Goal: Task Accomplishment & Management: Use online tool/utility

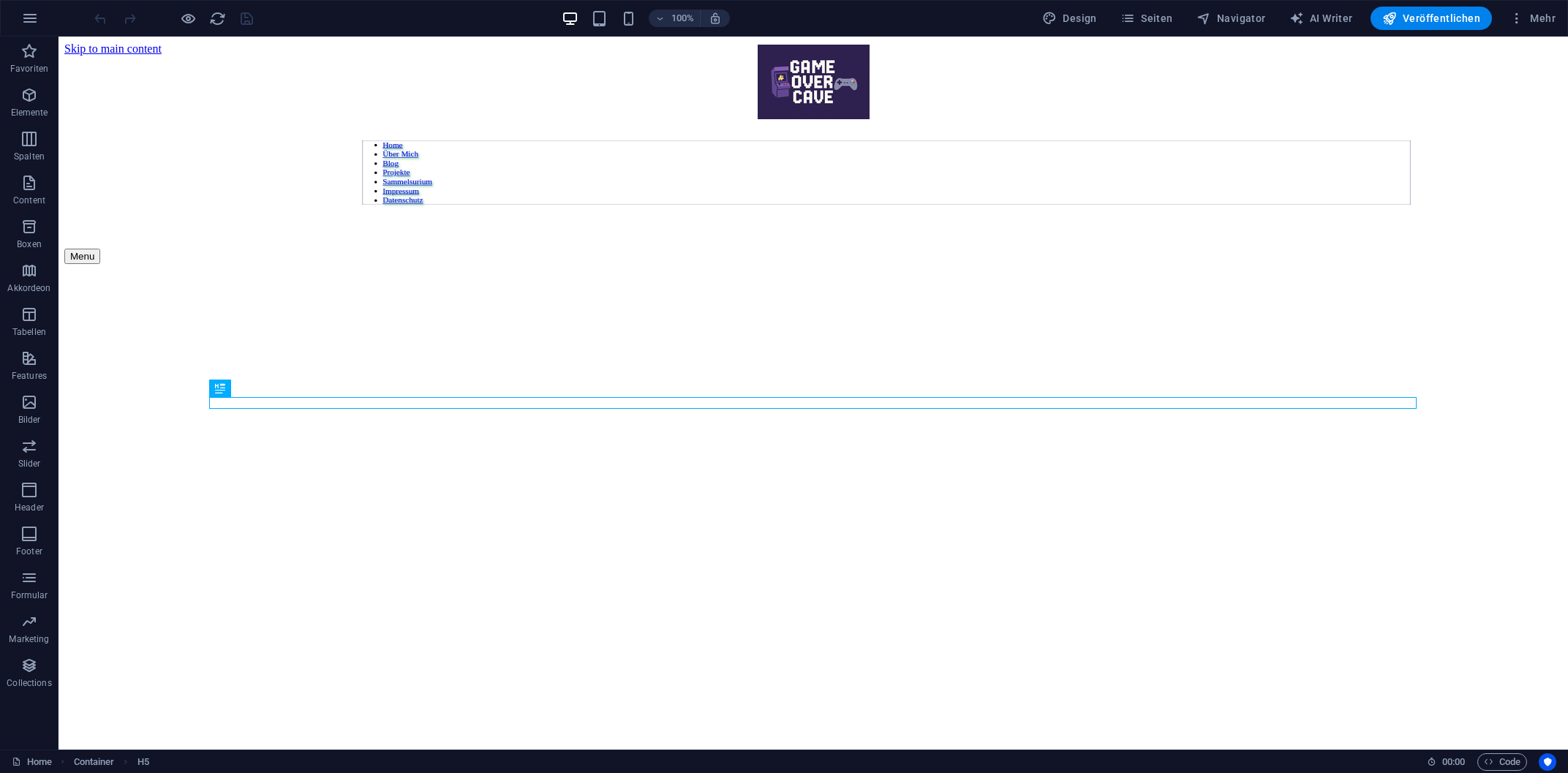
scroll to position [647, 0]
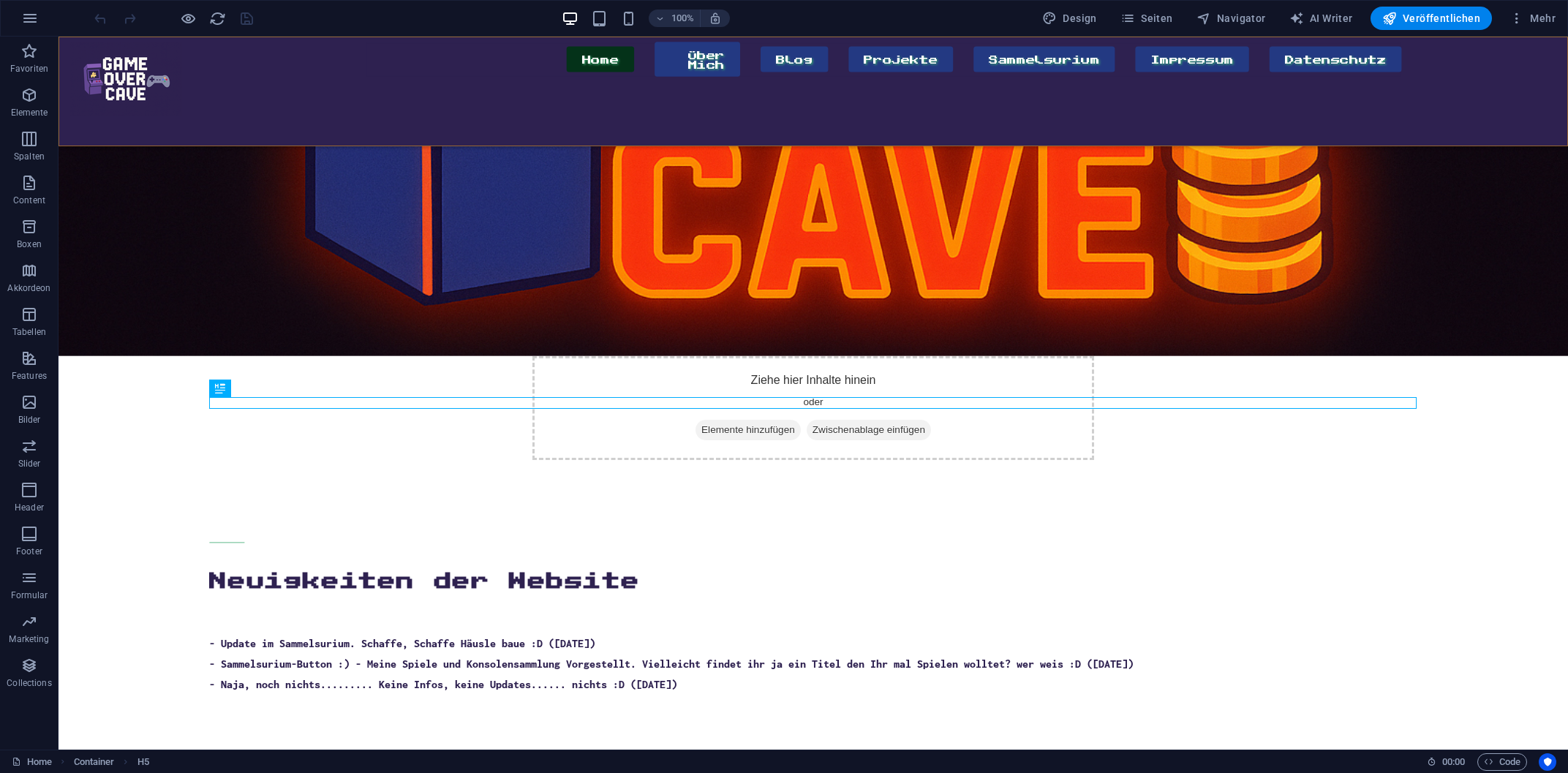
click at [205, 52] on div "Home Über Mich Blog Projekte Sammelsurium Impressum Datenschutz Menu" at bounding box center [813, 91] width 1510 height 110
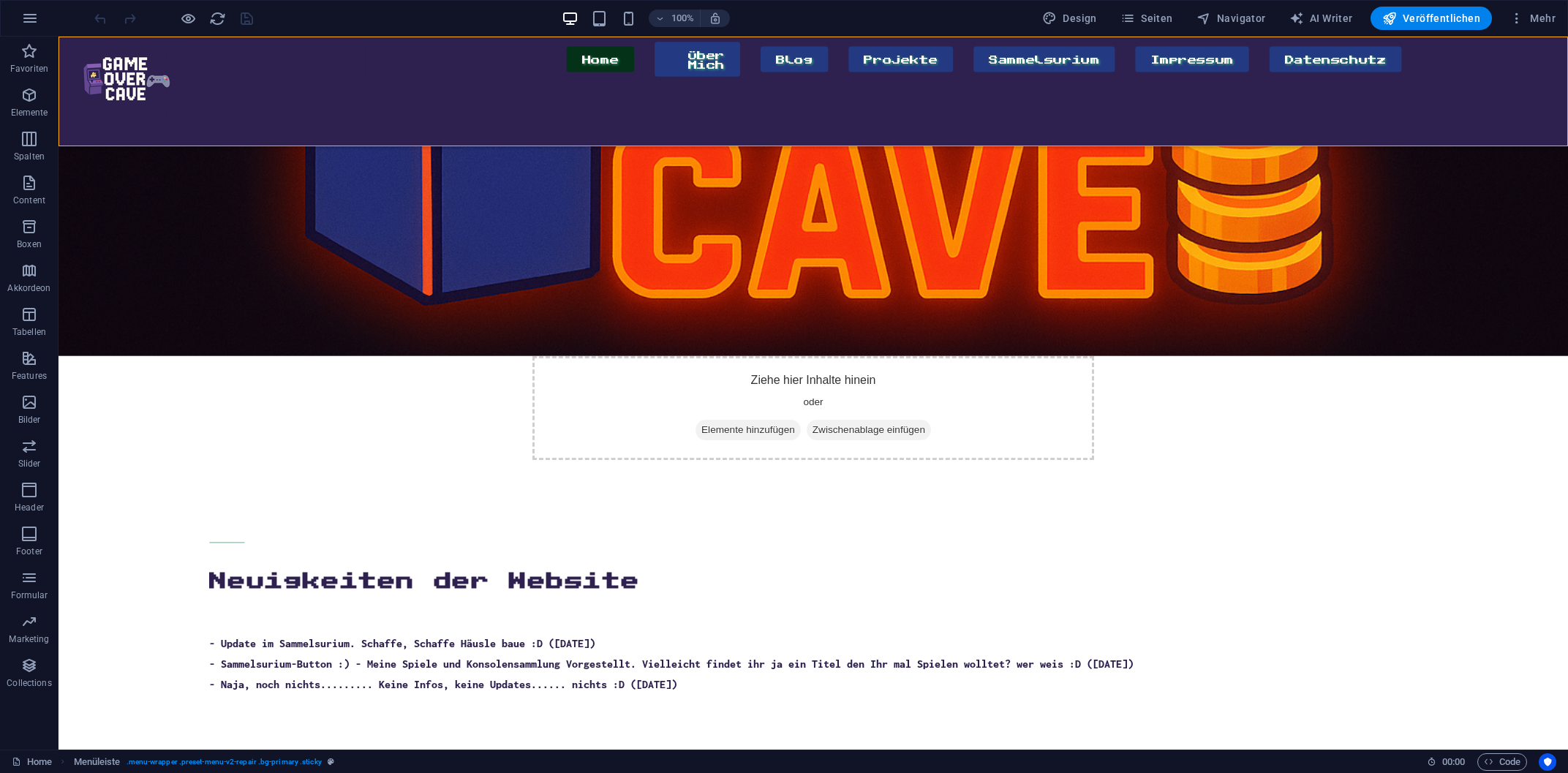
click at [215, 91] on div "Home Über Mich Blog Projekte Sammelsurium Impressum Datenschutz Menu" at bounding box center [813, 91] width 1510 height 110
select select "px"
select select "banner"
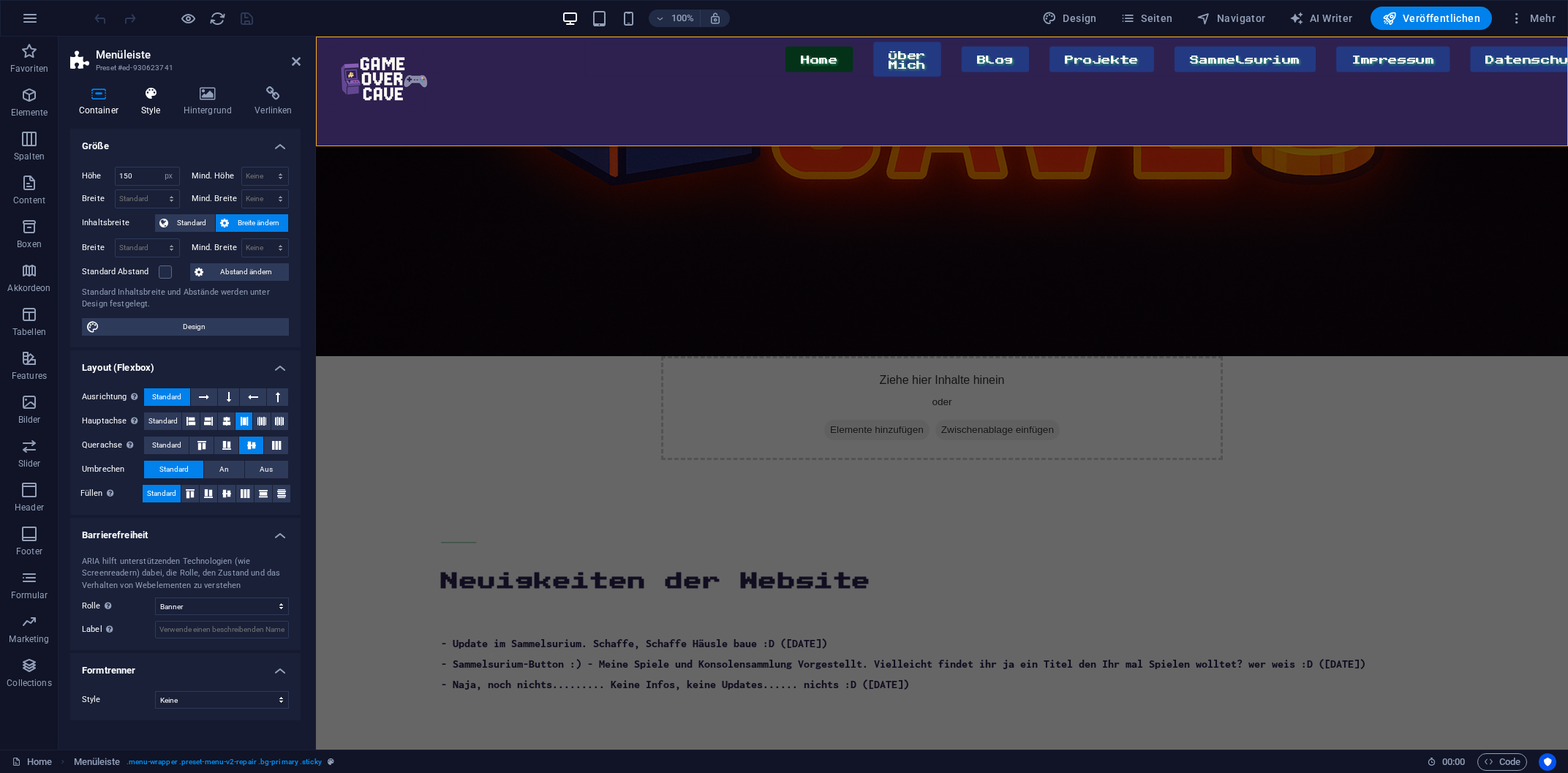
click at [158, 90] on icon at bounding box center [150, 93] width 36 height 14
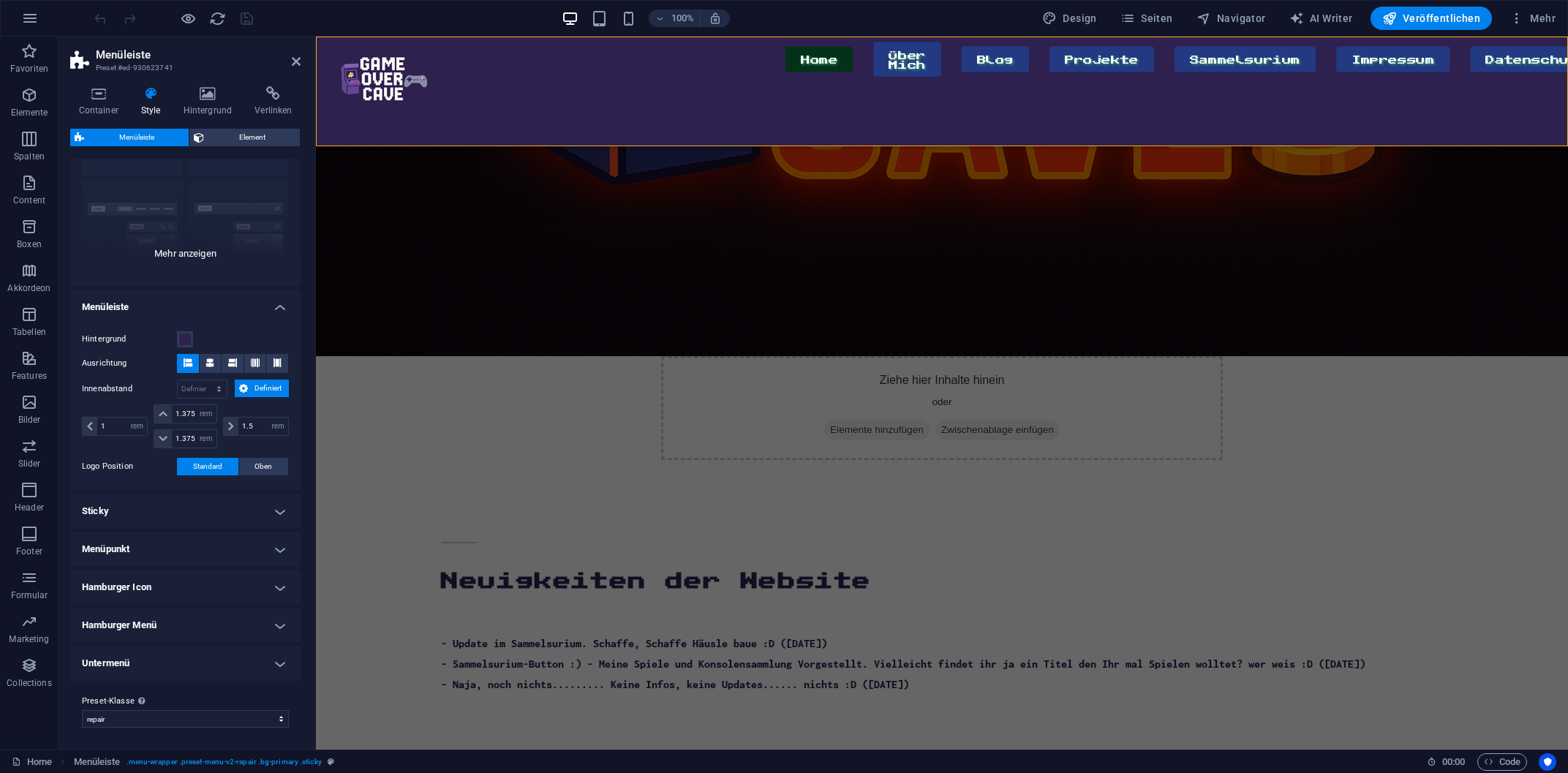
scroll to position [0, 0]
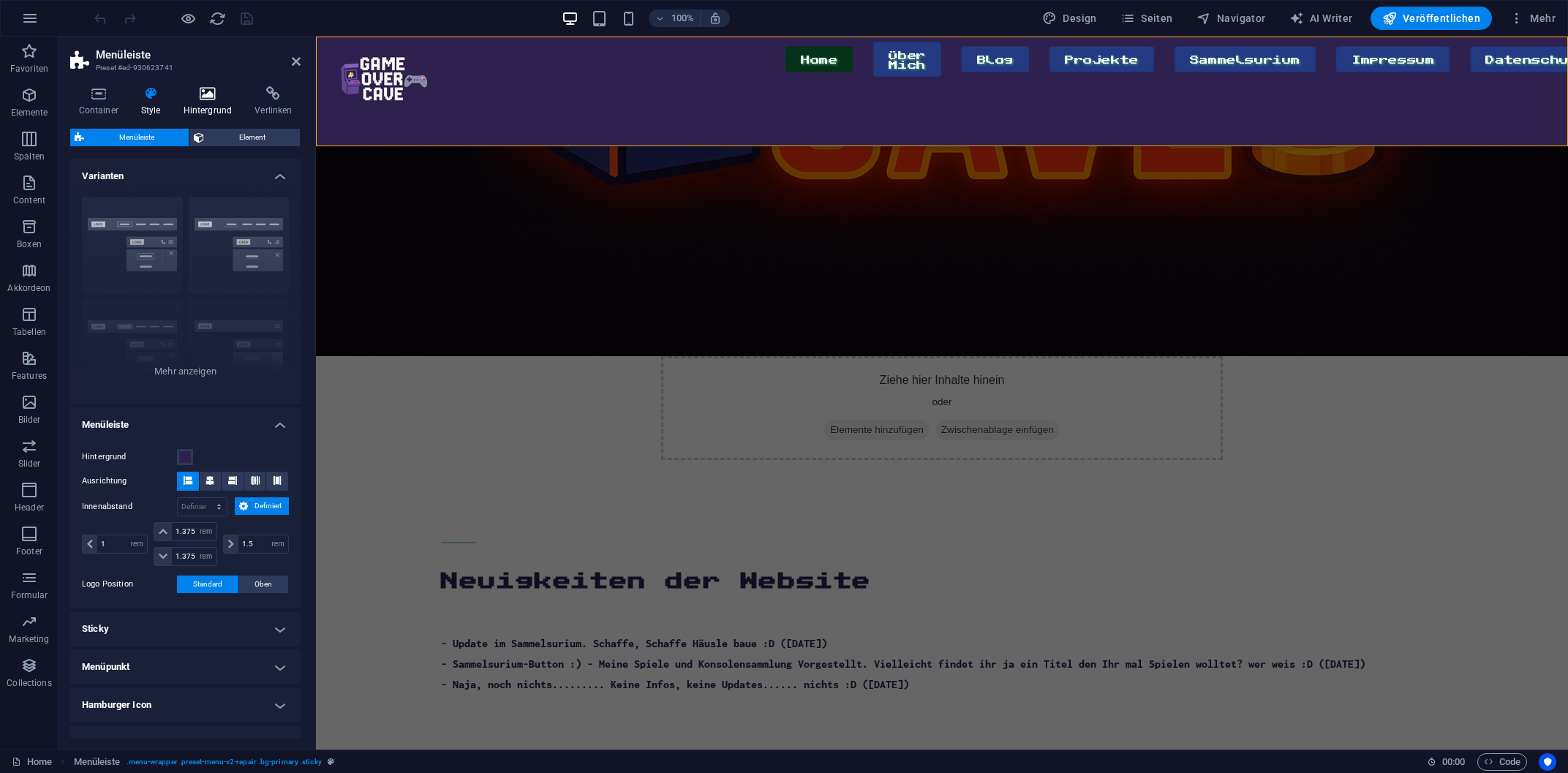
click at [202, 101] on h4 "Hintergrund" at bounding box center [210, 101] width 72 height 31
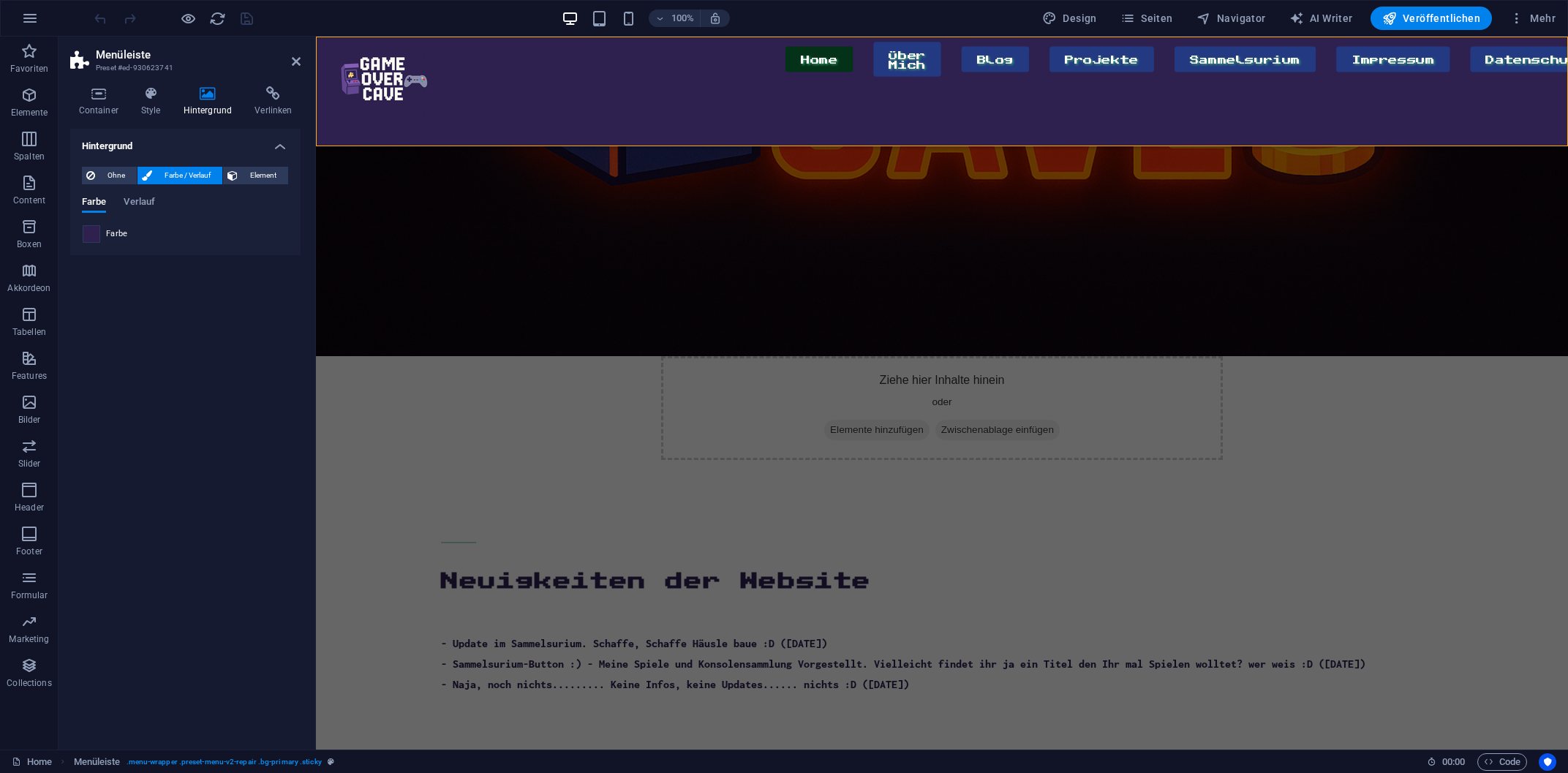
click at [97, 233] on span at bounding box center [91, 233] width 16 height 16
type input "#2e2150"
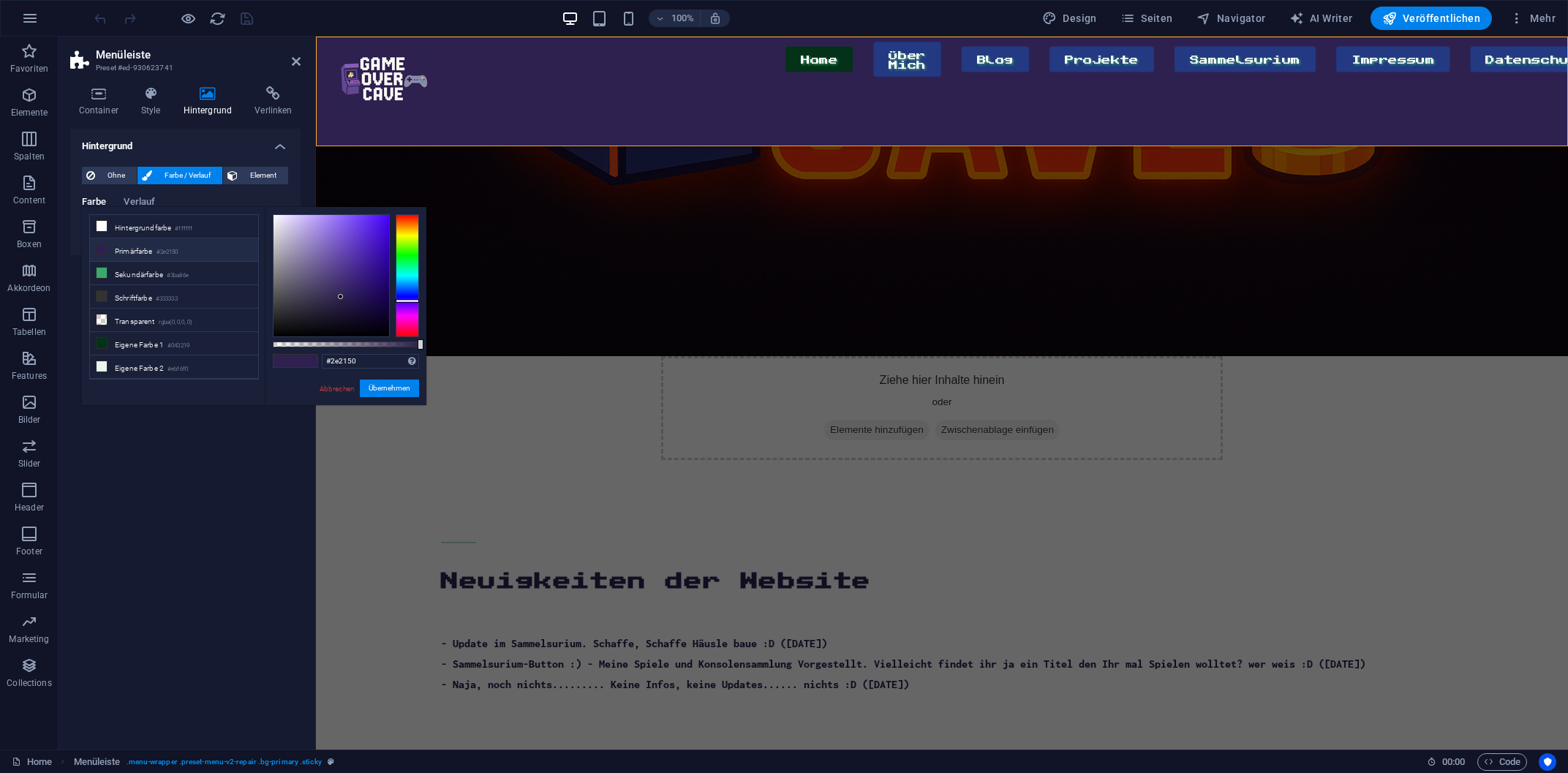
click at [174, 254] on small "#2e2150" at bounding box center [167, 252] width 22 height 11
click at [362, 363] on input "#2e2150" at bounding box center [370, 361] width 97 height 14
click at [749, 562] on div "Neuigkeiten der Website" at bounding box center [942, 580] width 1002 height 35
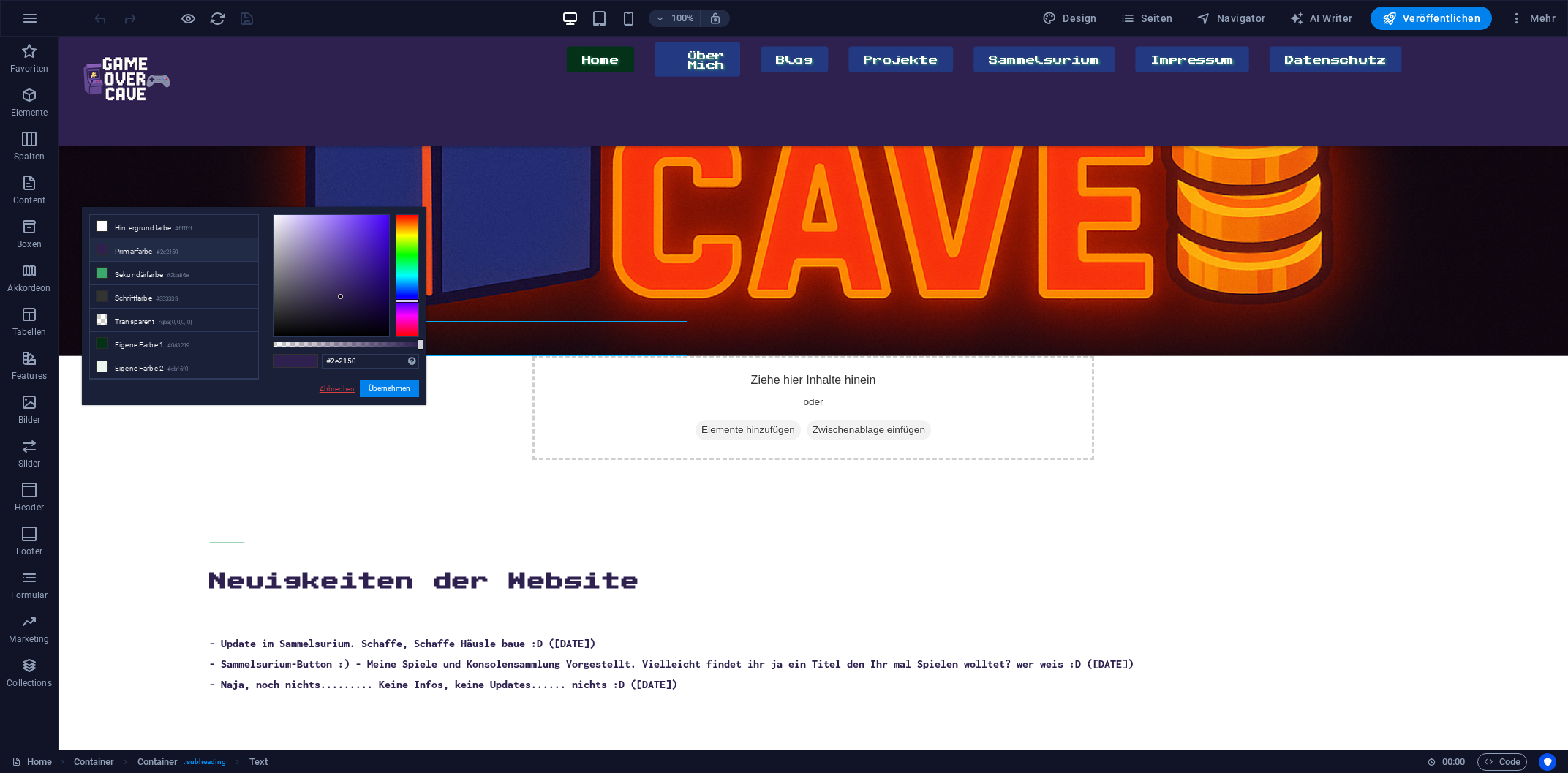
click at [341, 392] on link "Abbrechen" at bounding box center [337, 388] width 38 height 11
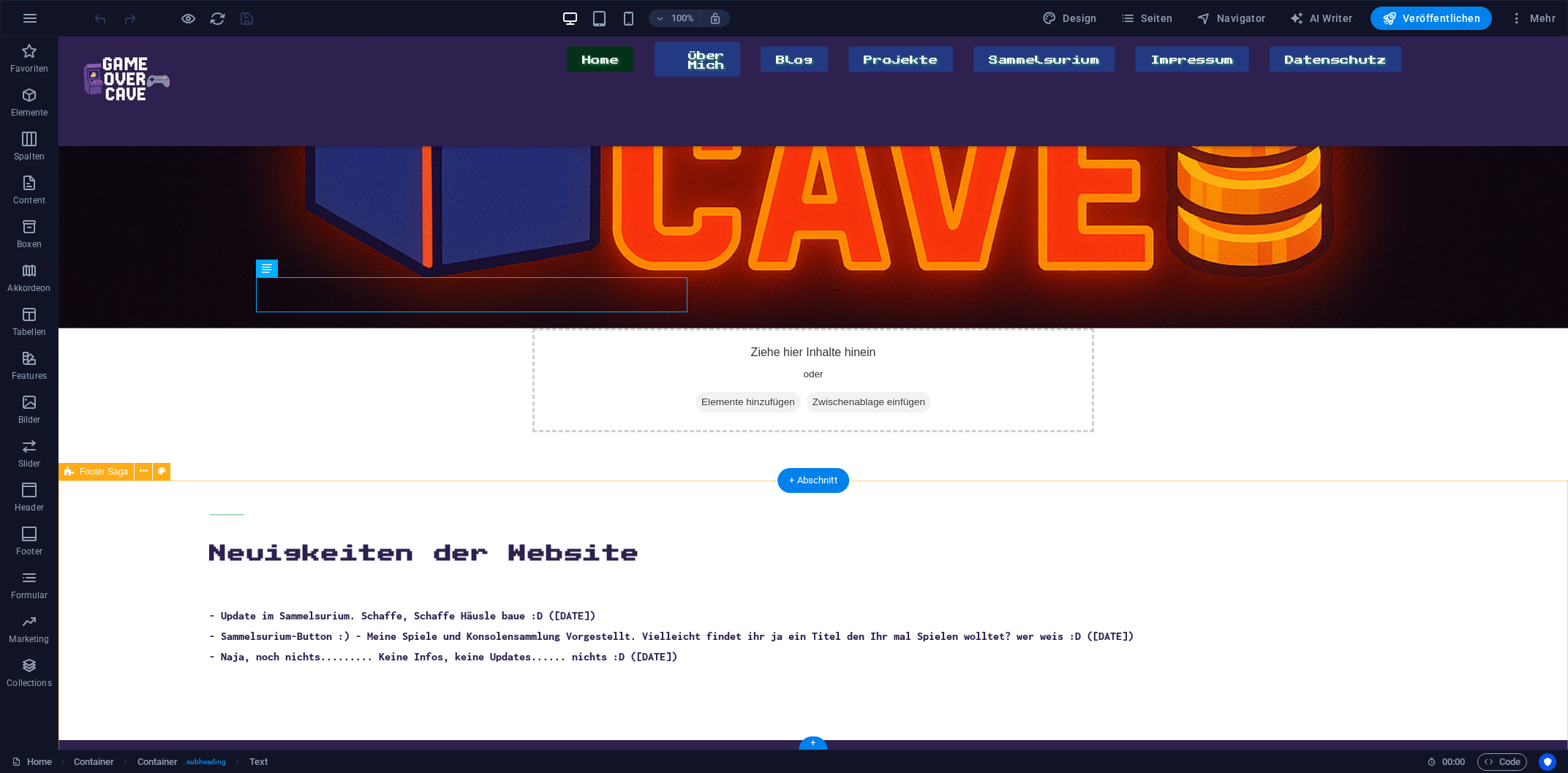
scroll to position [691, 0]
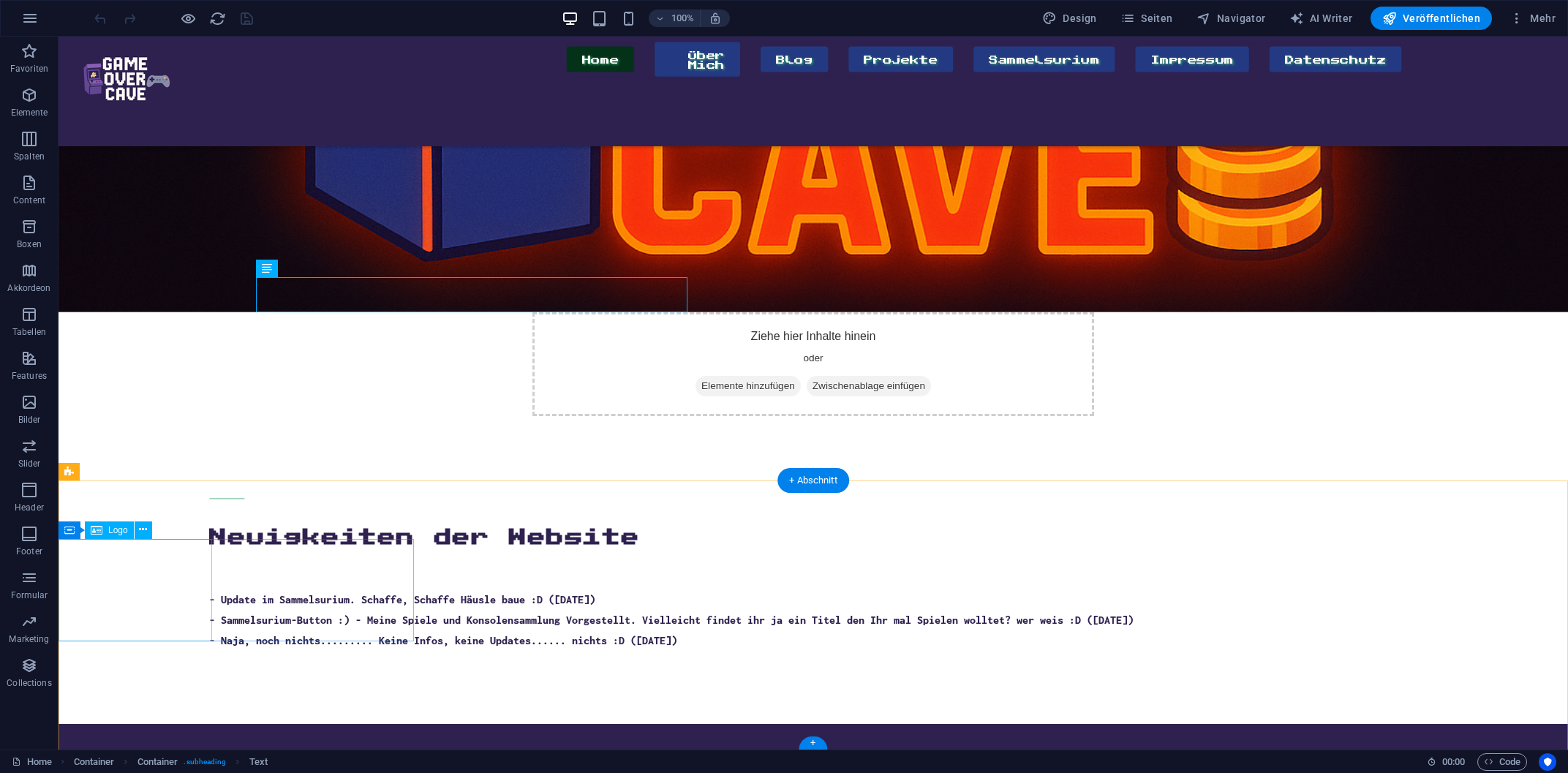
select select "px"
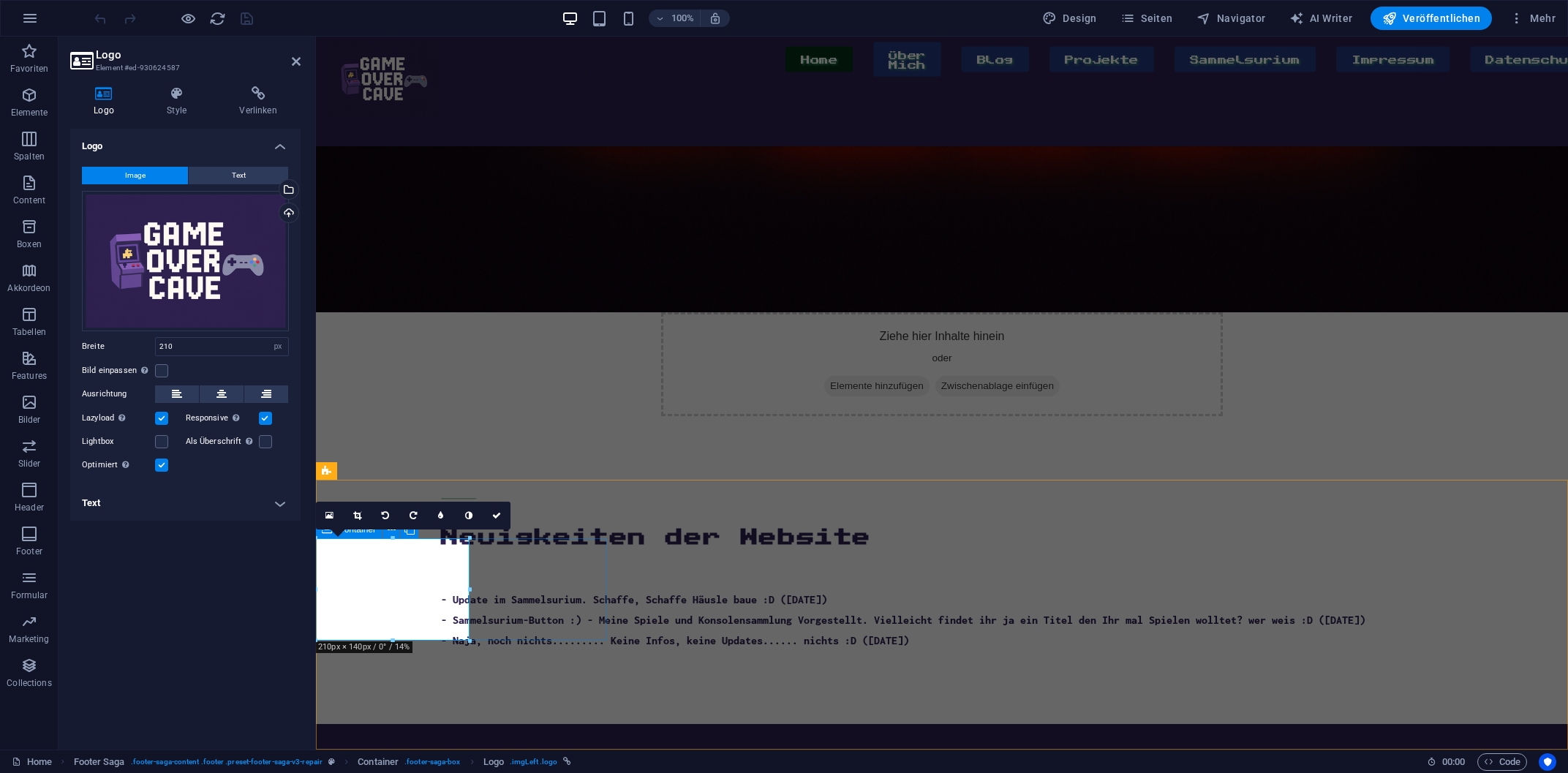
click at [588, 773] on div at bounding box center [461, 783] width 291 height 0
